Goal: Transaction & Acquisition: Purchase product/service

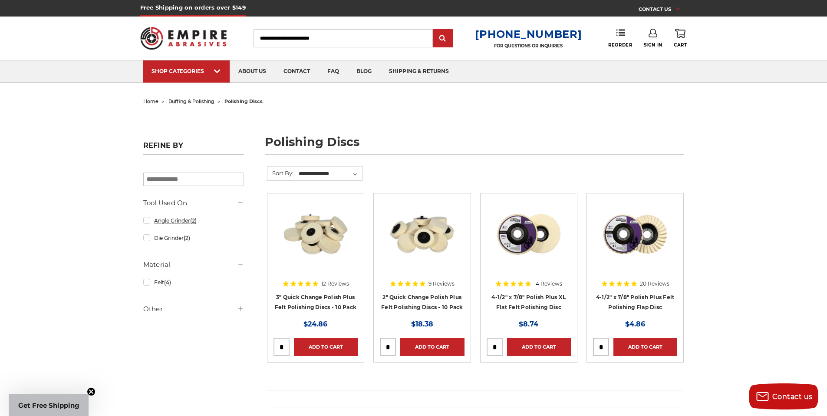
click at [147, 222] on link "Angle Grinder (2)" at bounding box center [193, 220] width 101 height 15
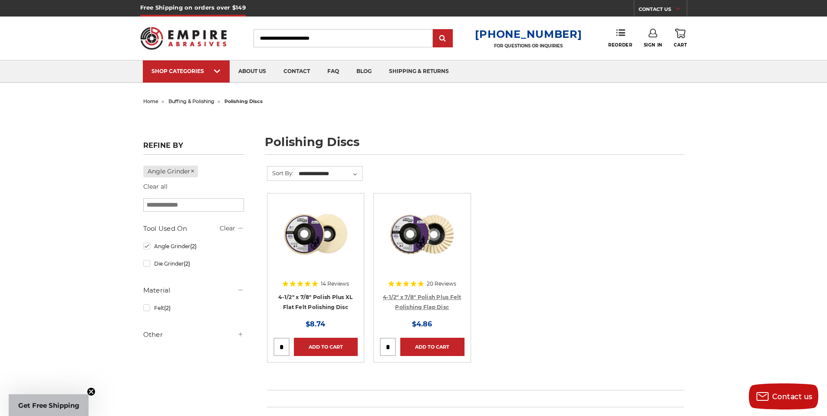
click at [419, 297] on link "4-1/2" x 7/8" Polish Plus Felt Polishing Flap Disc" at bounding box center [422, 302] width 79 height 17
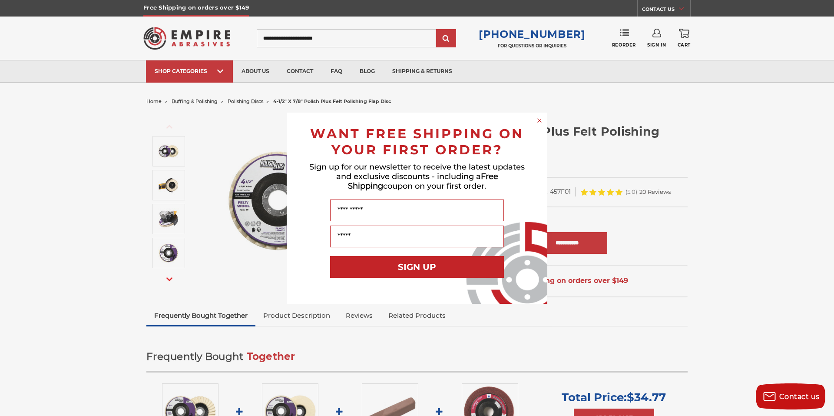
click at [539, 118] on circle "Close dialog" at bounding box center [539, 120] width 8 height 8
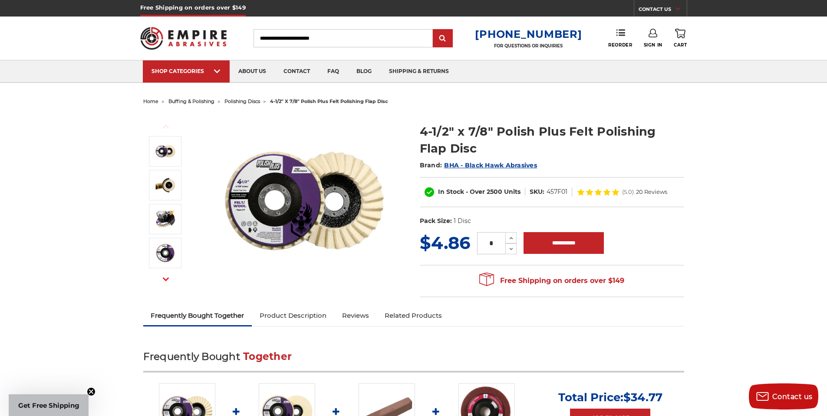
click at [606, 191] on icon at bounding box center [607, 191] width 7 height 7
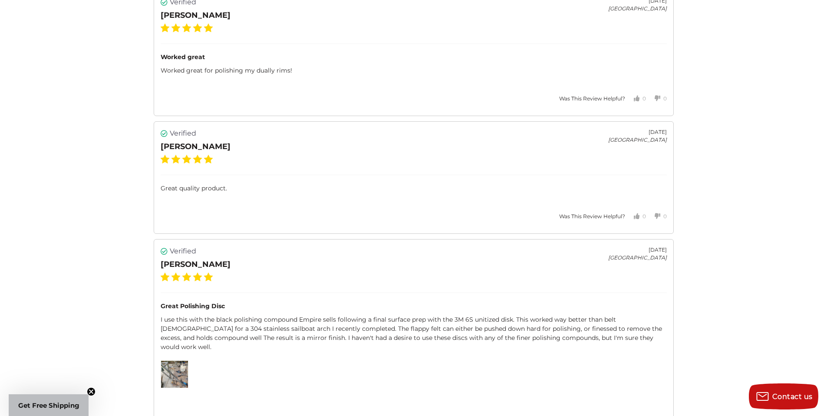
scroll to position [2081, 0]
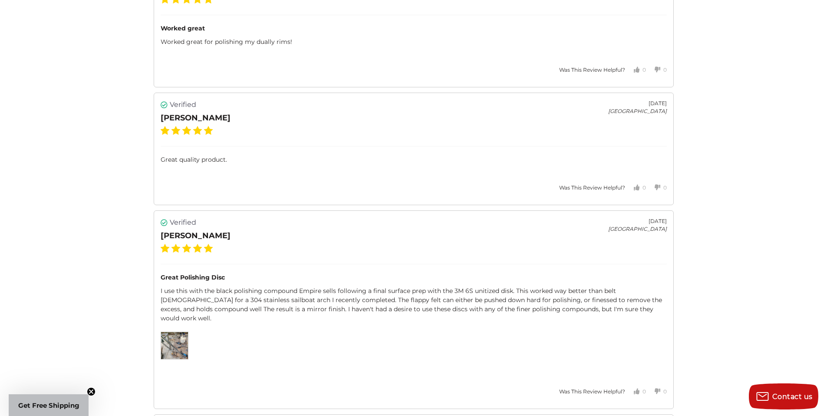
click at [168, 334] on img at bounding box center [174, 345] width 27 height 27
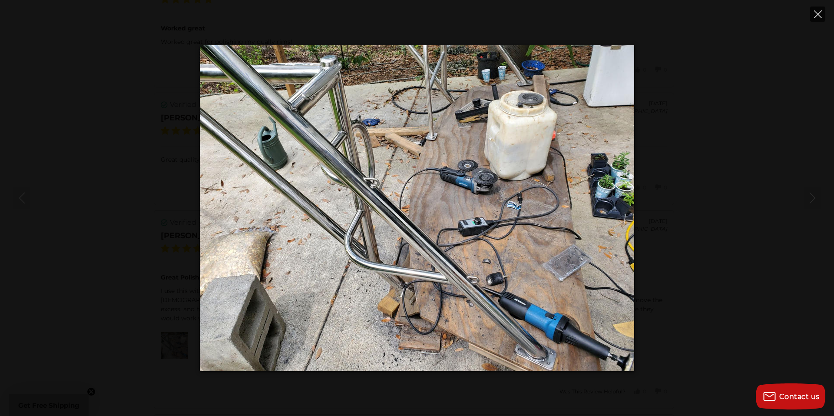
click at [820, 12] on icon "Close" at bounding box center [818, 14] width 8 height 8
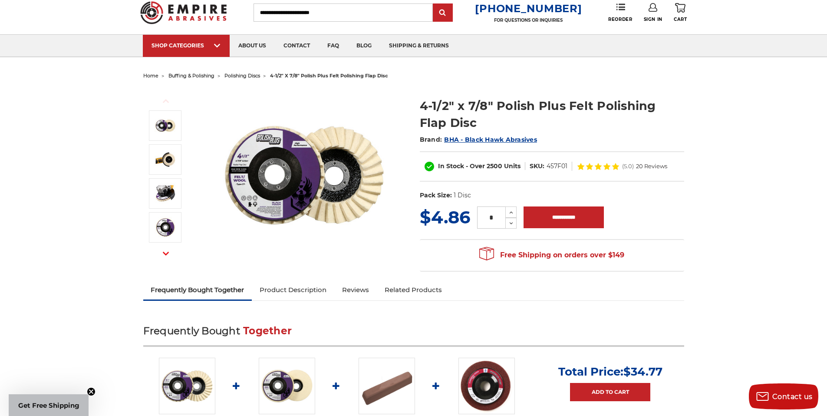
scroll to position [0, 0]
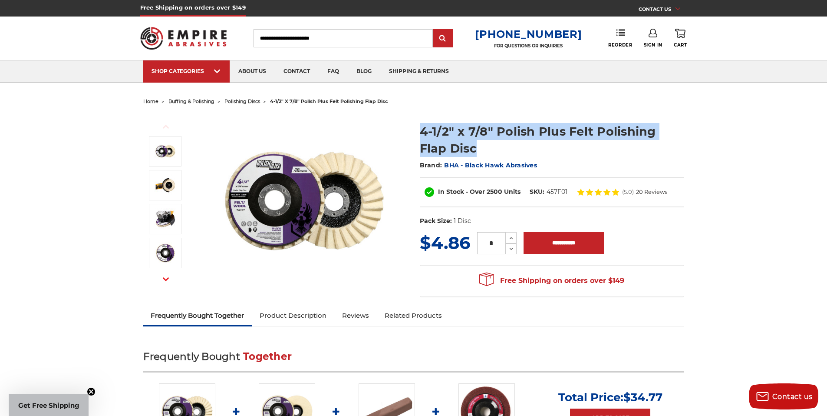
drag, startPoint x: 450, startPoint y: 150, endPoint x: 420, endPoint y: 132, distance: 34.9
click at [420, 132] on h1 "4-1/2" x 7/8" Polish Plus Felt Polishing Flap Disc" at bounding box center [552, 140] width 264 height 34
copy h1 "4-1/2" x 7/8" Polish Plus Felt Polishing Flap Disc"
